Goal: Information Seeking & Learning: Learn about a topic

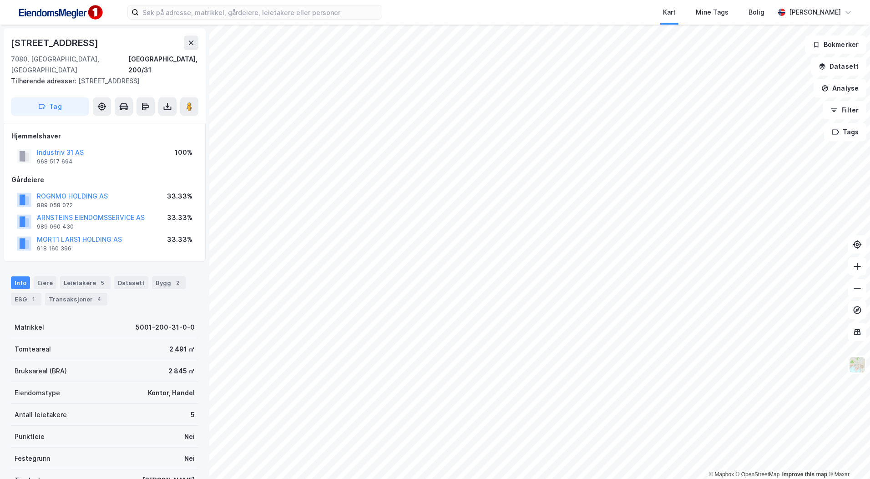
click at [608, 478] on html "Kart Mine Tags Bolig [PERSON_NAME] © Mapbox © OpenStreetMap Improve this map © …" at bounding box center [435, 239] width 870 height 479
click at [757, 0] on html "Kart Mine Tags Bolig [PERSON_NAME] © Mapbox © OpenStreetMap Improve this map © …" at bounding box center [435, 239] width 870 height 479
click at [864, 367] on img at bounding box center [857, 364] width 17 height 17
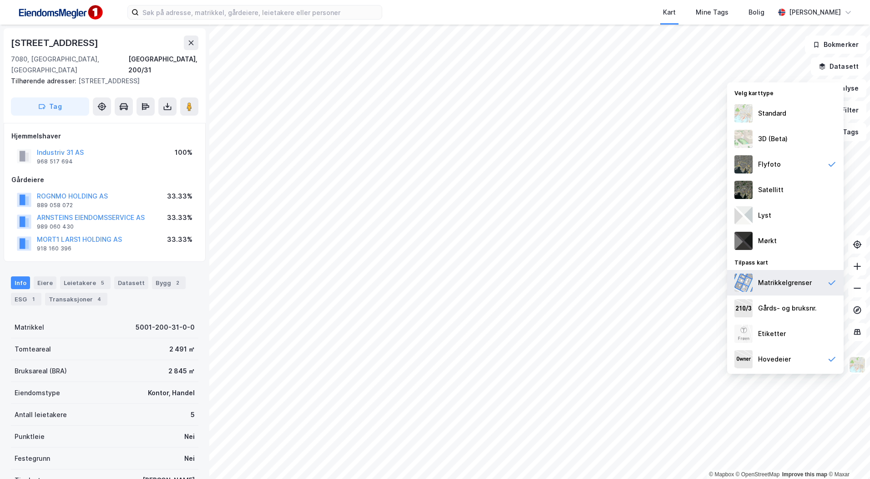
click at [773, 279] on div "Matrikkelgrenser" at bounding box center [785, 282] width 54 height 11
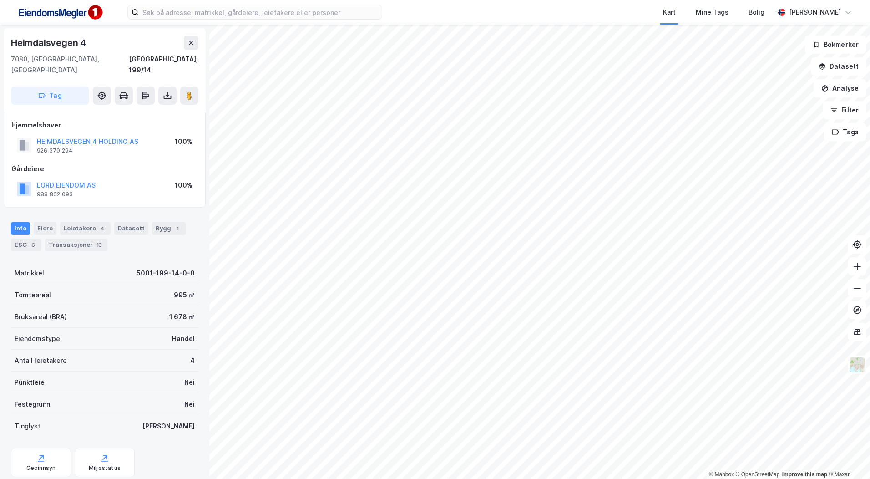
click at [355, 478] on html "Kart Mine Tags Bolig [PERSON_NAME] © Mapbox © OpenStreetMap Improve this map © …" at bounding box center [435, 239] width 870 height 479
click at [343, 478] on html "Kart Mine Tags Bolig [PERSON_NAME] © Mapbox © OpenStreetMap Improve this map © …" at bounding box center [435, 239] width 870 height 479
click at [364, 478] on html "Kart Mine Tags Bolig [PERSON_NAME] © Mapbox © OpenStreetMap Improve this map © …" at bounding box center [435, 239] width 870 height 479
click at [488, 478] on html "Kart Mine Tags Bolig [PERSON_NAME] © Mapbox © OpenStreetMap Improve this map © …" at bounding box center [435, 239] width 870 height 479
click at [440, 478] on html "Kart Mine Tags Bolig [PERSON_NAME] © Mapbox © OpenStreetMap Improve this map © …" at bounding box center [435, 239] width 870 height 479
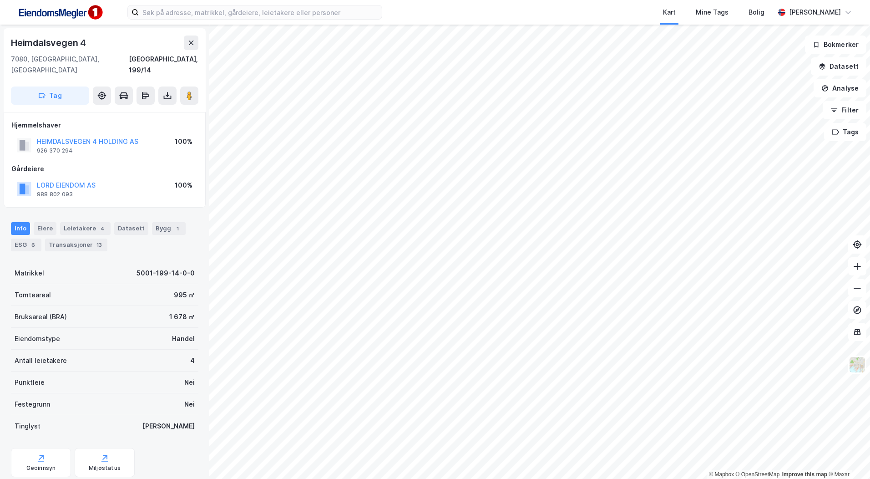
click at [483, 478] on html "Kart Mine Tags Bolig [PERSON_NAME] © Mapbox © OpenStreetMap Improve this map © …" at bounding box center [435, 239] width 870 height 479
click at [557, 478] on html "Kart Mine Tags Bolig [PERSON_NAME] © Mapbox © OpenStreetMap Improve this map © …" at bounding box center [435, 239] width 870 height 479
click at [864, 370] on img at bounding box center [857, 364] width 17 height 17
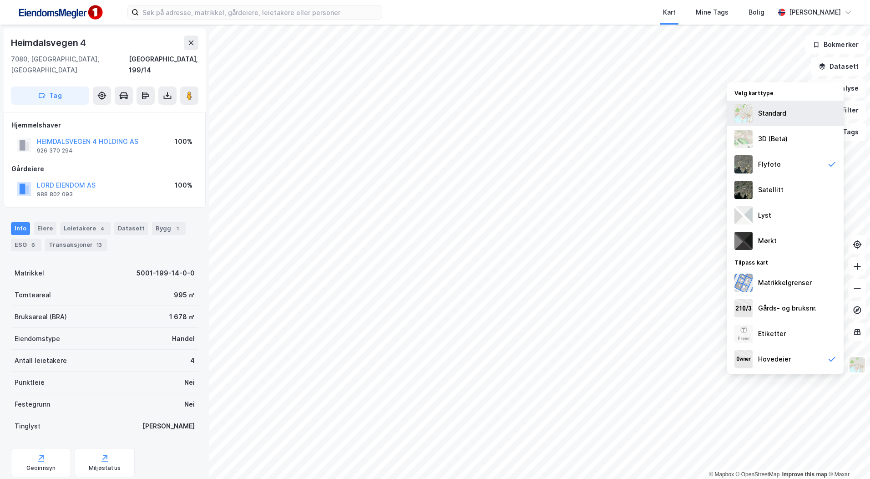
click at [759, 113] on div "Standard" at bounding box center [772, 113] width 28 height 11
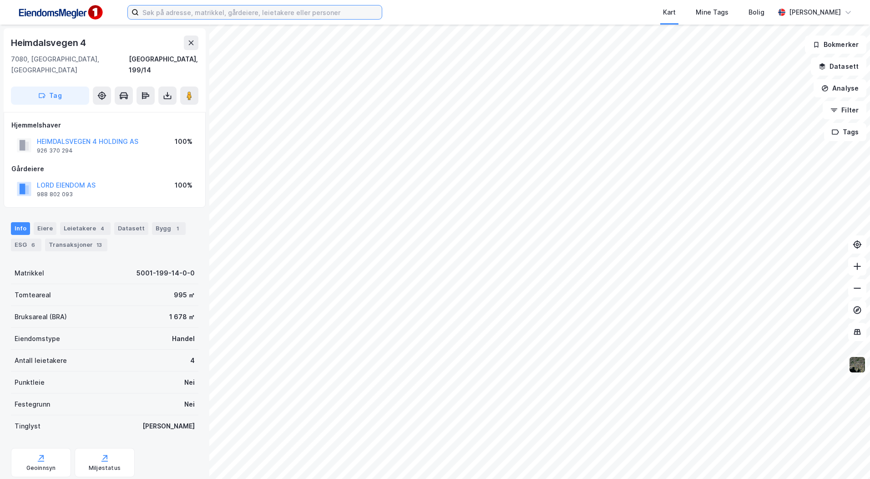
click at [193, 14] on input at bounding box center [260, 12] width 243 height 14
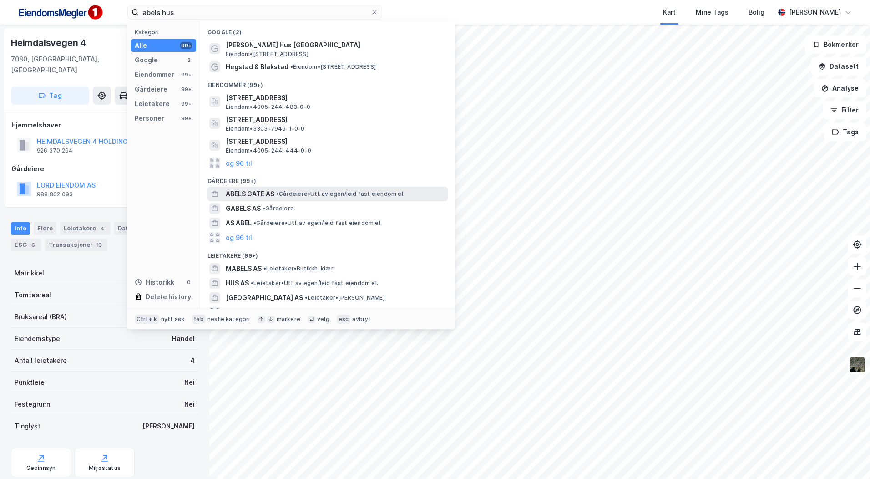
click at [292, 196] on span "• Gårdeiere • Utl. av egen/leid fast eiendom el." at bounding box center [340, 193] width 128 height 7
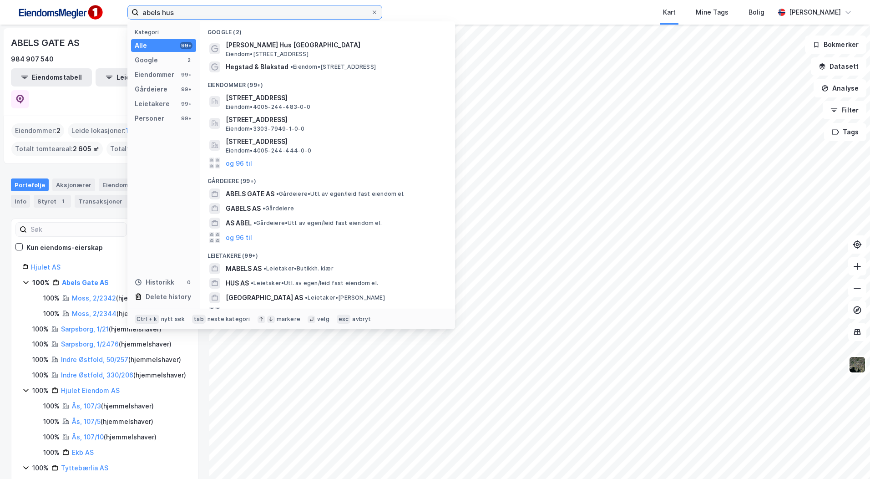
click at [198, 17] on input "abels hus" at bounding box center [255, 12] width 232 height 14
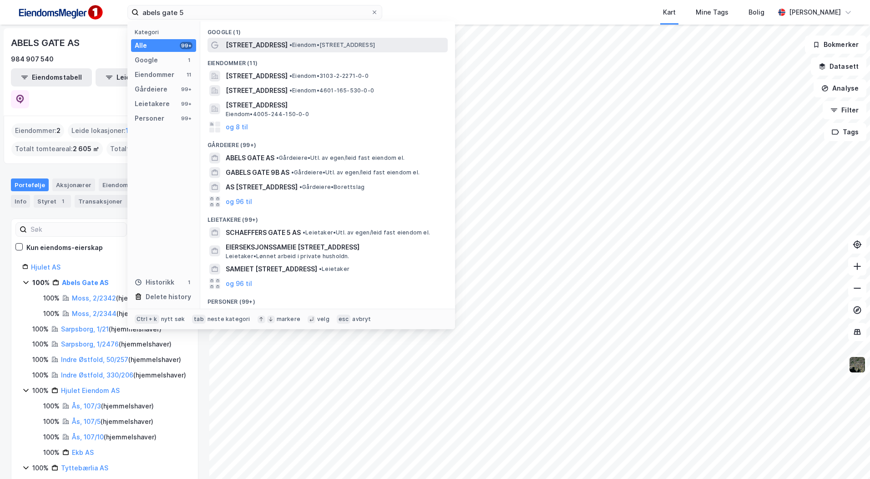
click at [289, 47] on span "• Eiendom • [STREET_ADDRESS]" at bounding box center [332, 44] width 86 height 7
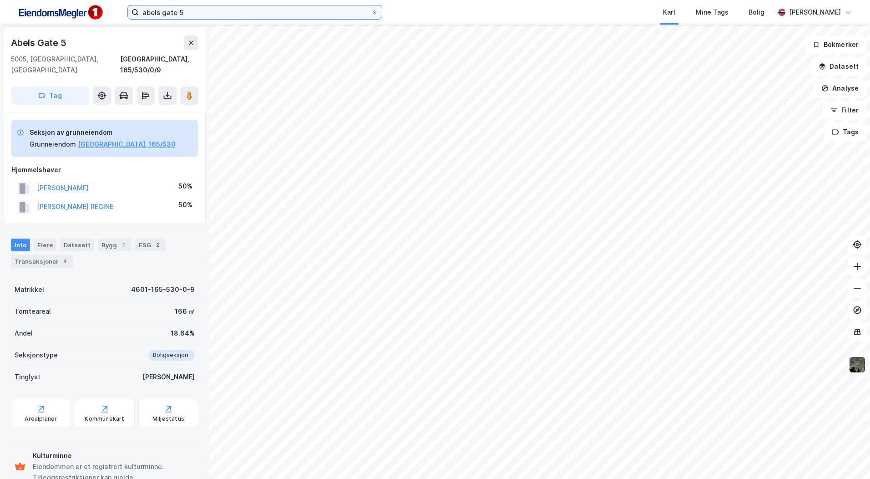
click at [193, 10] on input "abels gate 5" at bounding box center [255, 12] width 232 height 14
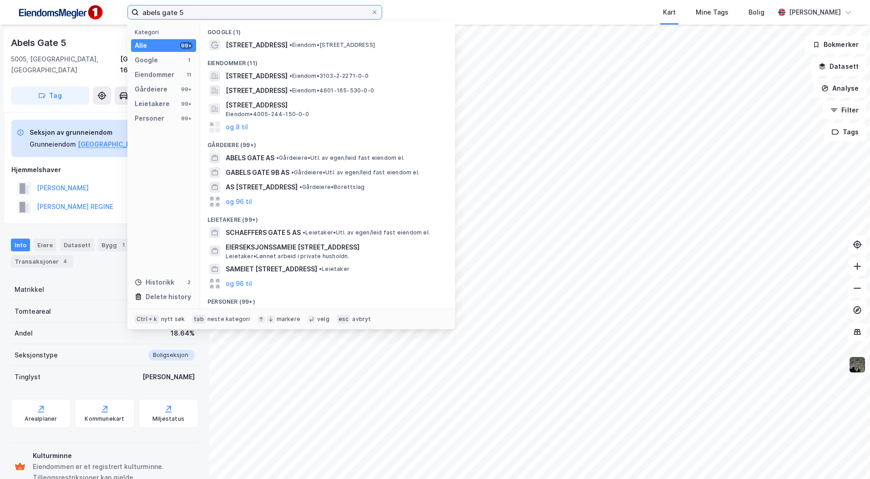
click at [246, 14] on input "abels gate 5" at bounding box center [255, 12] width 232 height 14
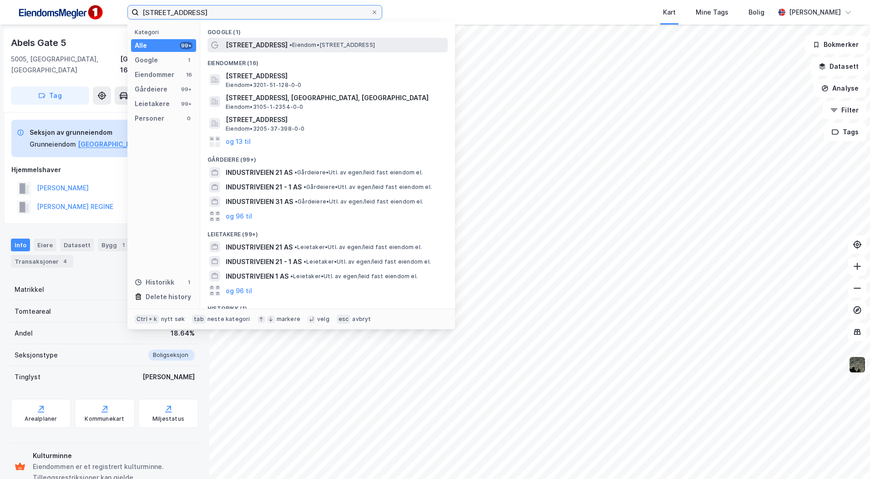
type input "[STREET_ADDRESS]"
click at [251, 44] on span "[STREET_ADDRESS]" at bounding box center [257, 45] width 62 height 11
